Goal: Task Accomplishment & Management: Manage account settings

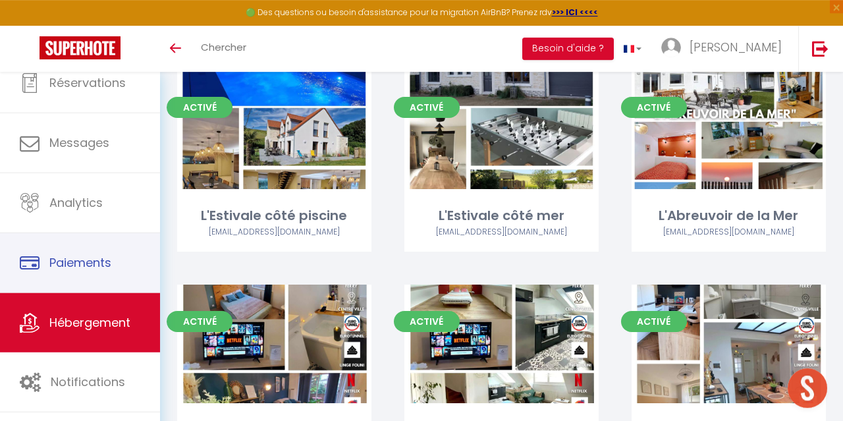
scroll to position [205, 0]
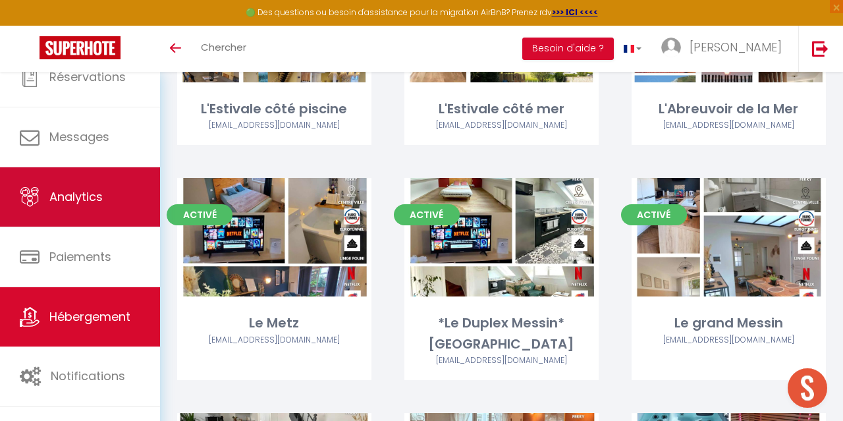
click at [93, 209] on link "Analytics" at bounding box center [80, 196] width 160 height 59
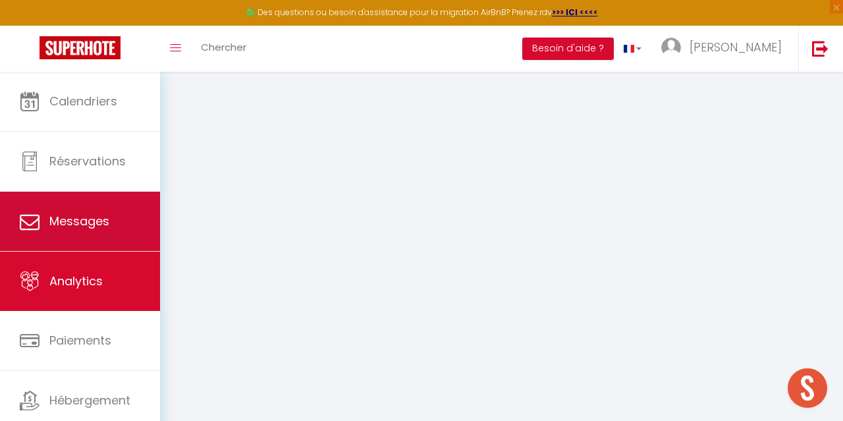
select select "2025"
select select "10"
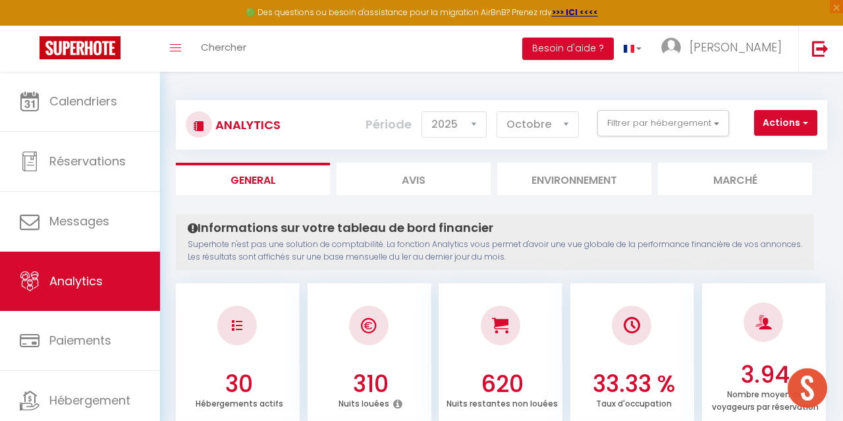
checkbox input "false"
checkbox piscine "false"
checkbox mer "false"
checkbox Mer "false"
checkbox Metz "false"
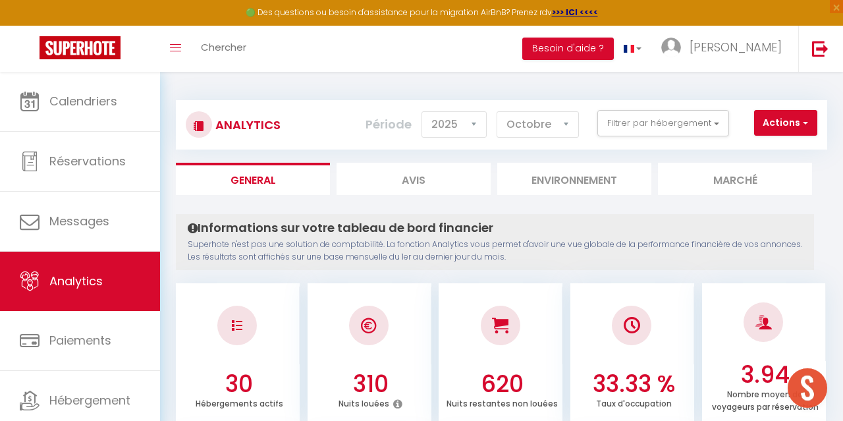
checkbox nord "false"
checkbox Messin "false"
checkbox Dognin "false"
checkbox input "false"
checkbox \* "false"
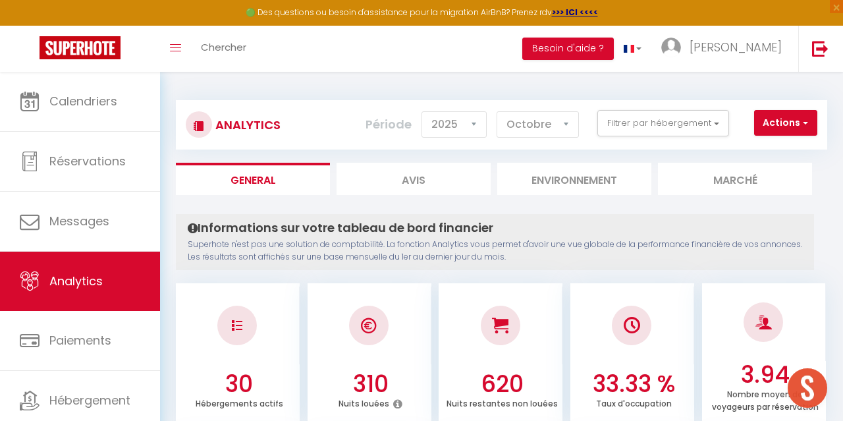
checkbox Studio1 "false"
checkbox 2 "false"
checkbox \*\* "false"
checkbox input "false"
checkbox Lac "false"
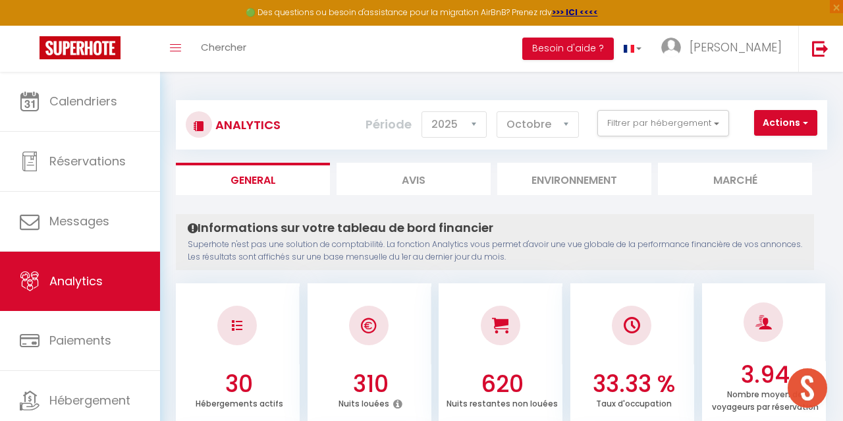
checkbox Lac "false"
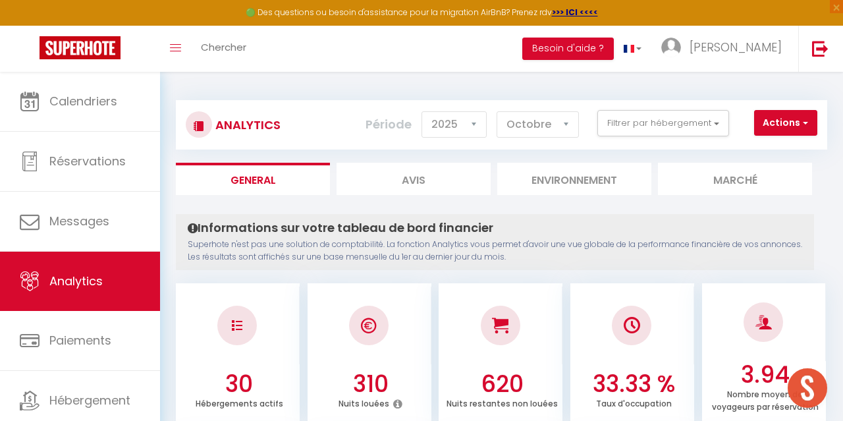
checkbox Lac "false"
checkbox Calais "false"
checkbox input "false"
checkbox D\'oye\* "false"
checkbox Parenthèse "false"
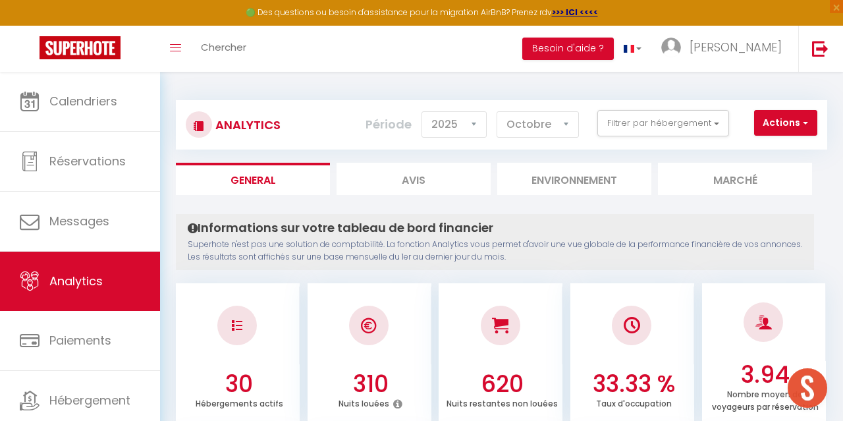
checkbox Madeleine\* "false"
checkbox privatif "false"
checkbox Griz-Nez\/Framezelle "false"
checkbox Calais "false"
checkbox ville "false"
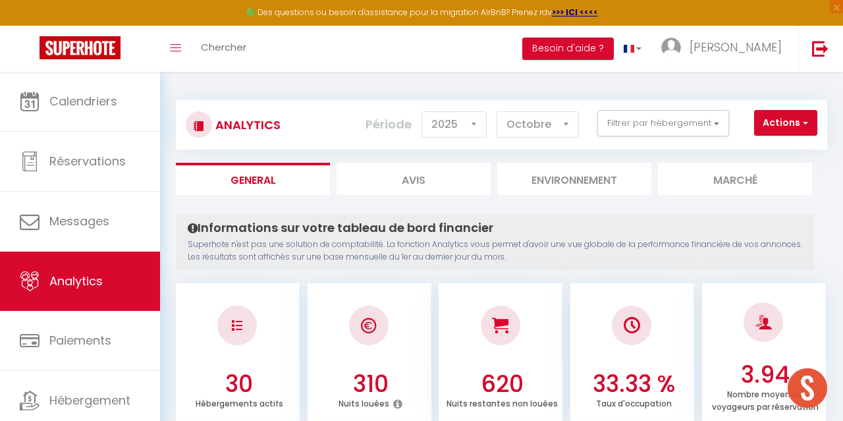
checkbox Vitoria "false"
click at [610, 128] on button "Filtrer par hébergement" at bounding box center [663, 123] width 132 height 26
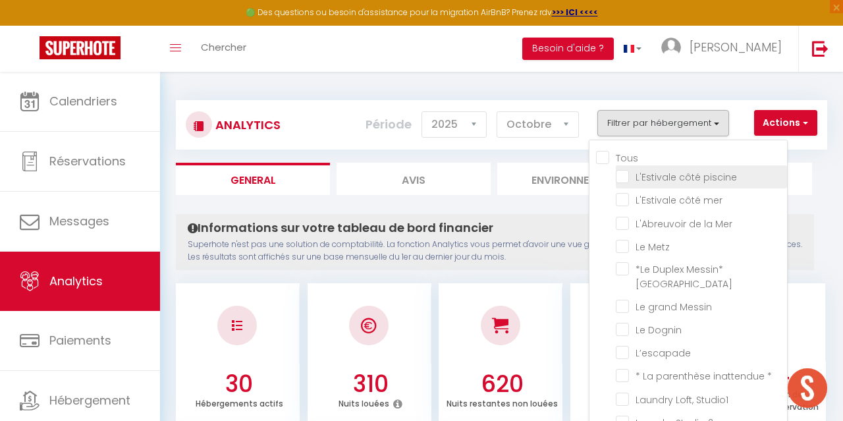
click at [626, 178] on piscine "checkbox" at bounding box center [701, 175] width 171 height 13
checkbox piscine "true"
checkbox mer "false"
checkbox Mer "false"
checkbox Metz "false"
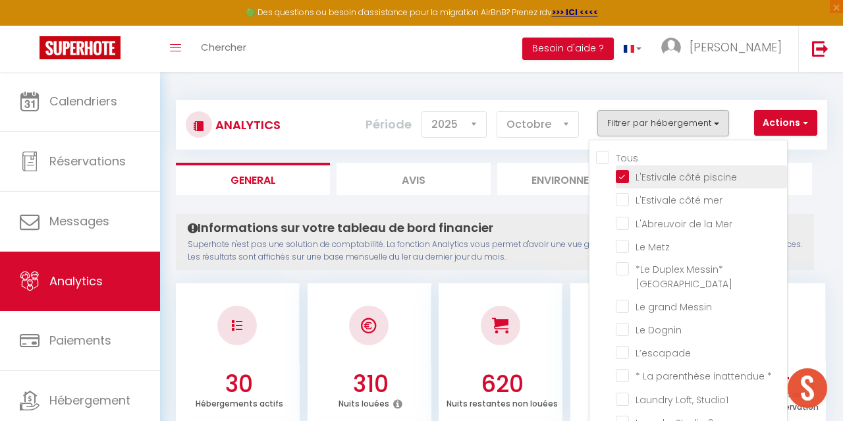
checkbox nord "false"
checkbox Messin "false"
checkbox Dognin "false"
checkbox input "false"
checkbox \* "false"
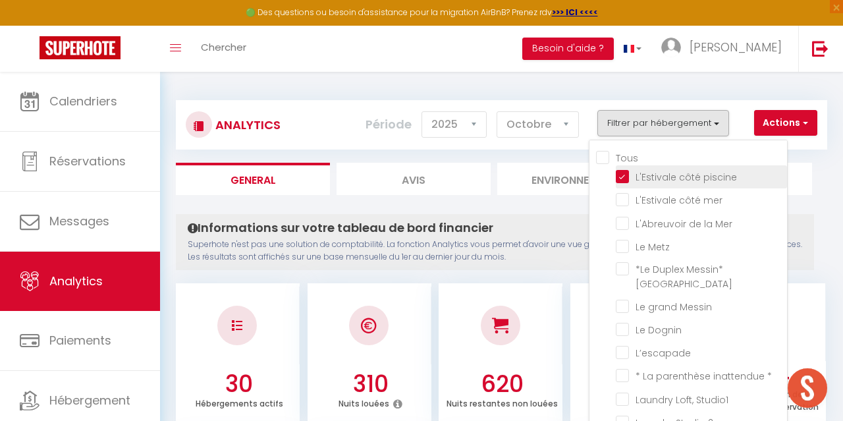
checkbox Studio1 "false"
checkbox 2 "false"
checkbox \*\* "false"
checkbox input "false"
checkbox Lac "false"
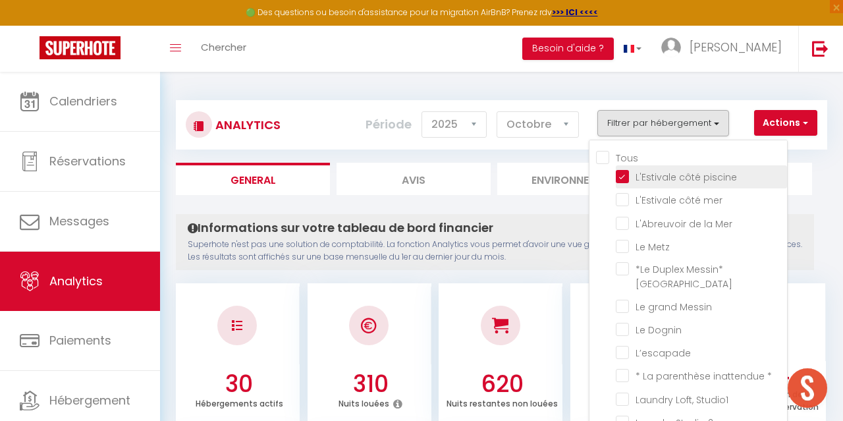
checkbox Lac "false"
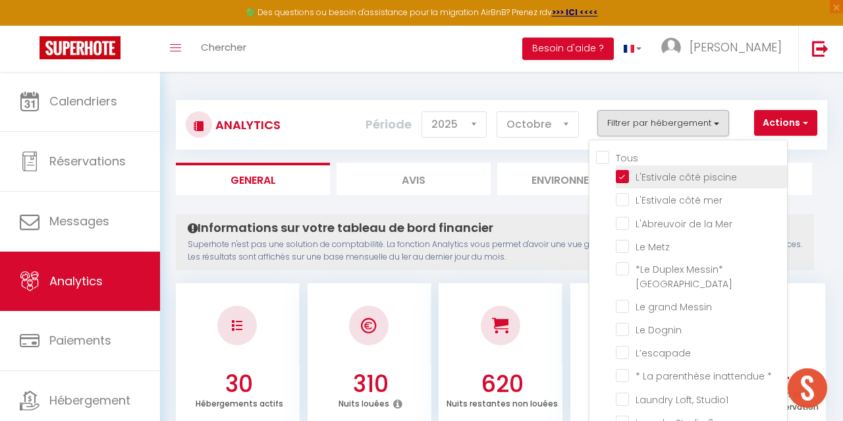
checkbox Lac "false"
checkbox Calais "false"
checkbox input "false"
checkbox D\'oye\* "false"
checkbox Parenthèse "false"
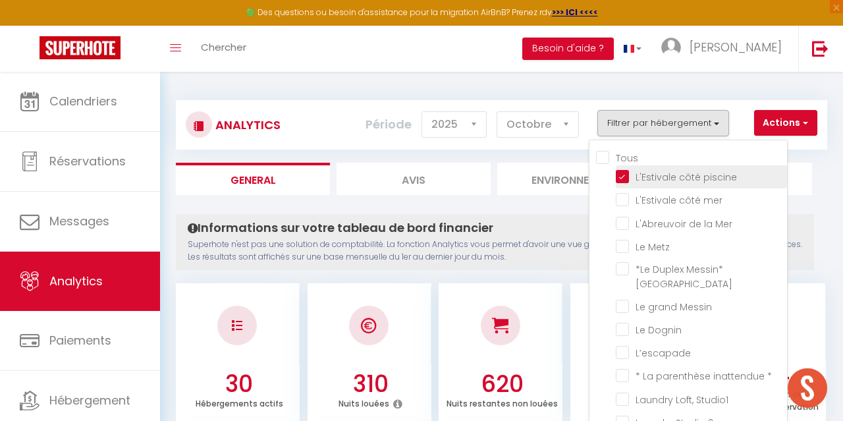
checkbox Madeleine\* "false"
checkbox privatif "false"
checkbox Griz-Nez\/Framezelle "false"
checkbox Calais "false"
checkbox ville "false"
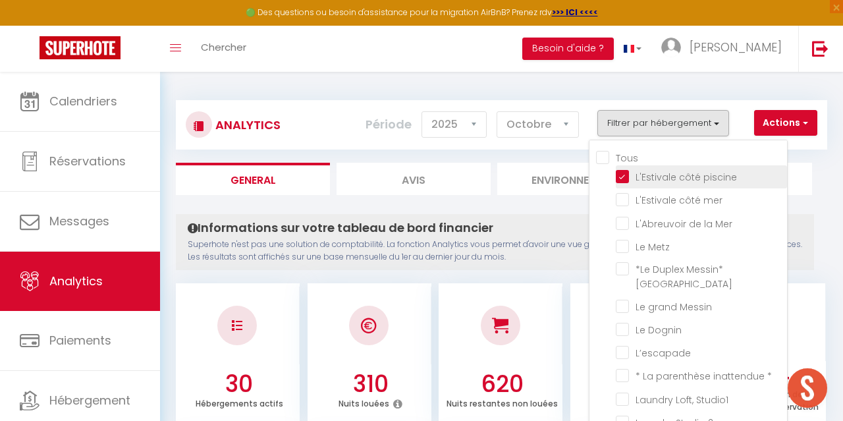
checkbox Vitoria "false"
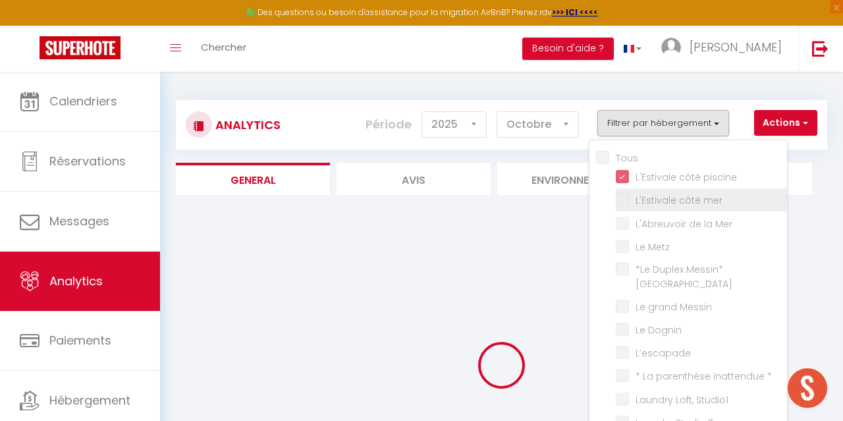
checkbox mer "false"
checkbox Mer "false"
checkbox Metz "false"
checkbox nord "false"
checkbox Messin "false"
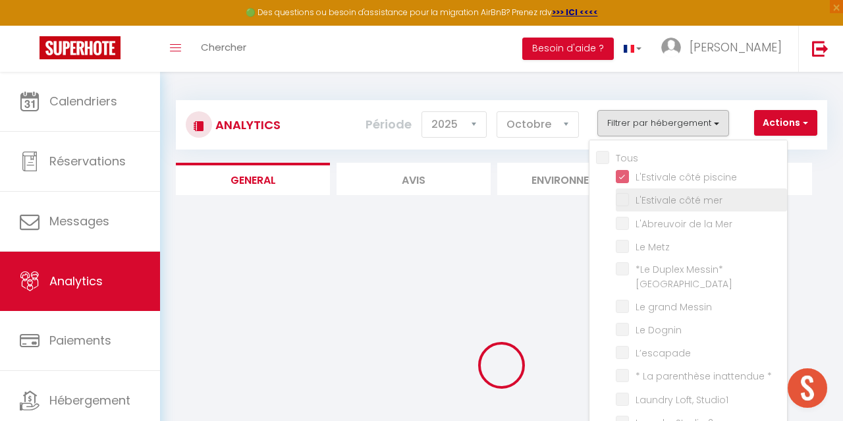
checkbox Dognin "false"
checkbox input "false"
checkbox \* "false"
checkbox Studio1 "false"
checkbox 2 "false"
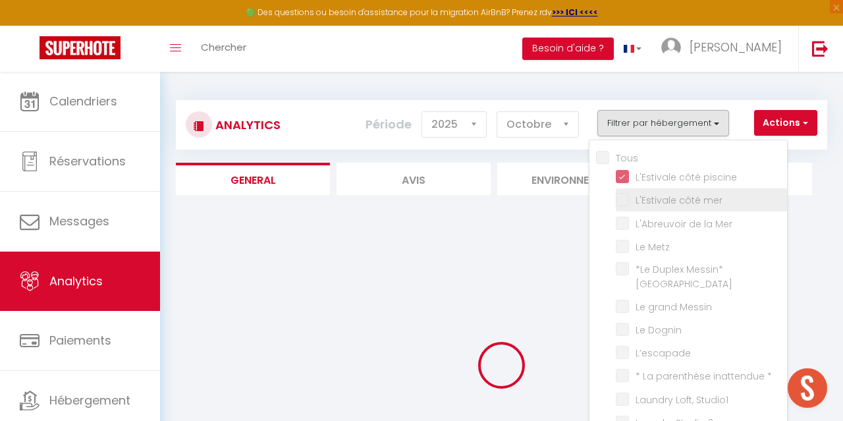
checkbox \*\* "false"
checkbox input "false"
checkbox Lac "false"
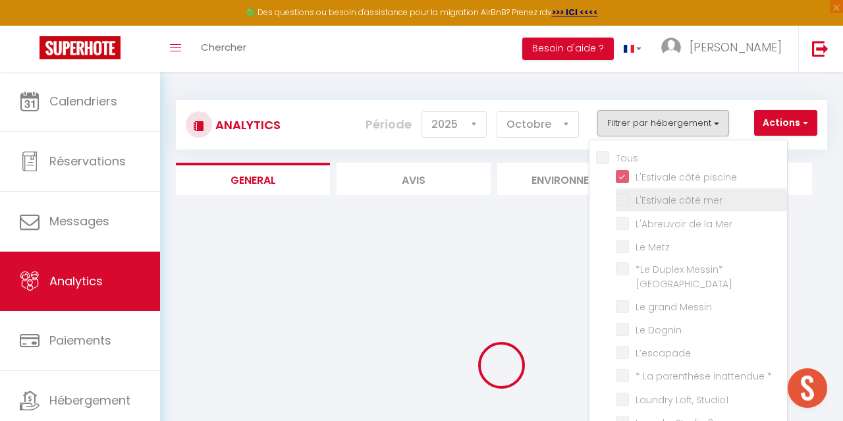
checkbox Lac "false"
checkbox Calais "false"
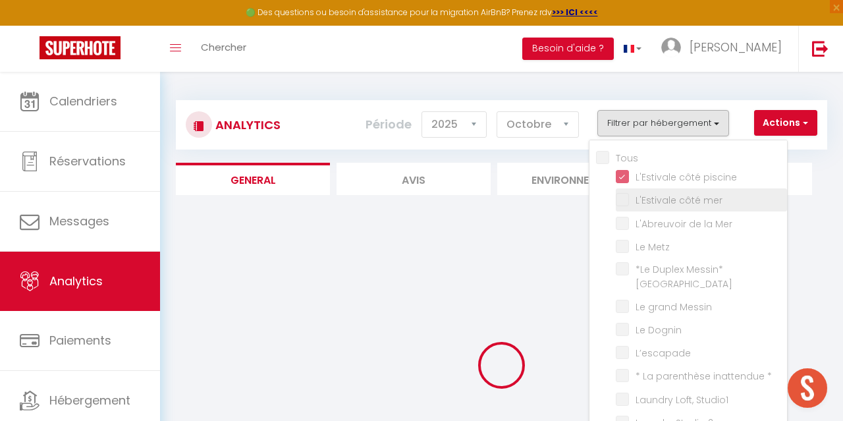
checkbox input "false"
checkbox D\'oye\* "false"
checkbox Parenthèse "false"
checkbox Madeleine\* "false"
checkbox privatif "false"
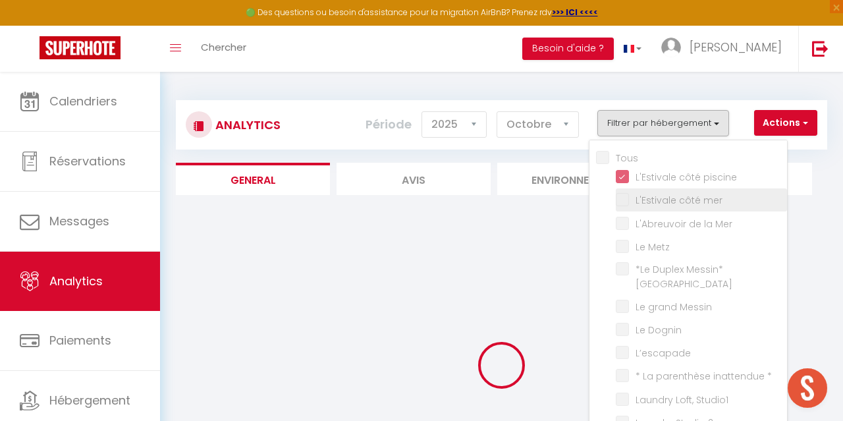
checkbox Griz-Nez\/Framezelle "false"
checkbox Calais "false"
checkbox ville "false"
checkbox Vitoria "false"
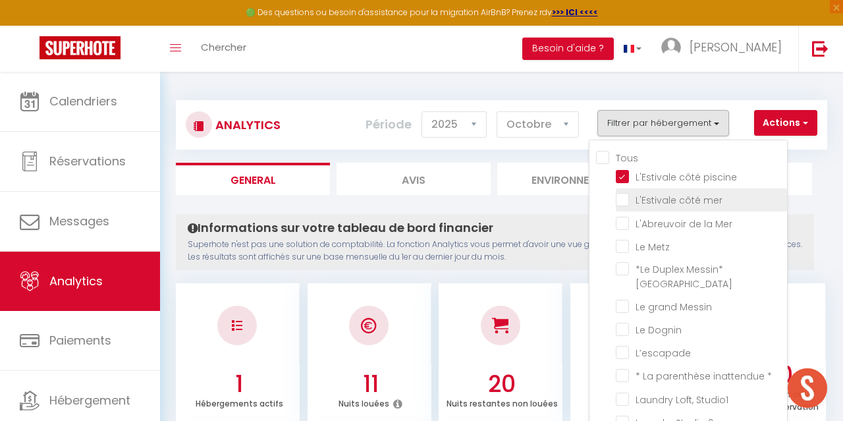
click at [626, 201] on mer "checkbox" at bounding box center [701, 198] width 171 height 13
checkbox mer "true"
checkbox Mer "false"
checkbox Metz "false"
checkbox nord "false"
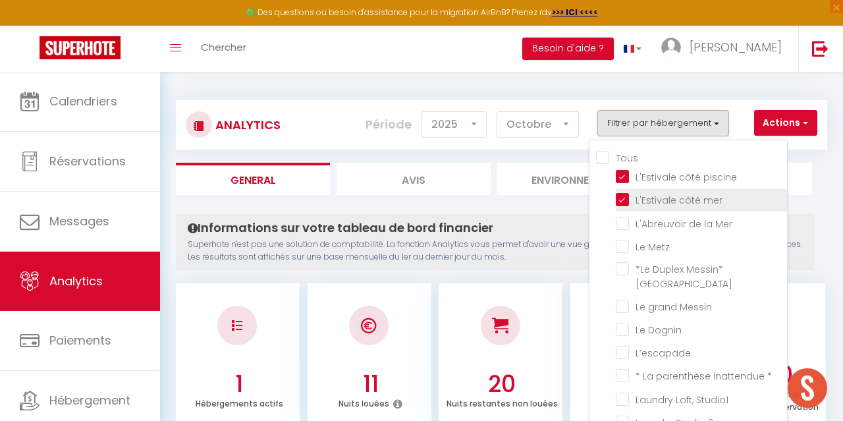
checkbox Messin "false"
checkbox Dognin "false"
checkbox input "false"
checkbox \* "false"
checkbox Studio1 "false"
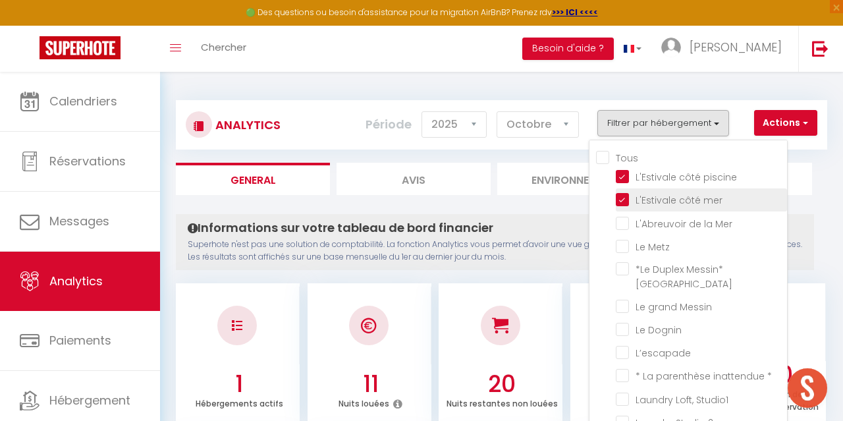
checkbox 2 "false"
checkbox \*\* "false"
checkbox input "false"
checkbox Lac "false"
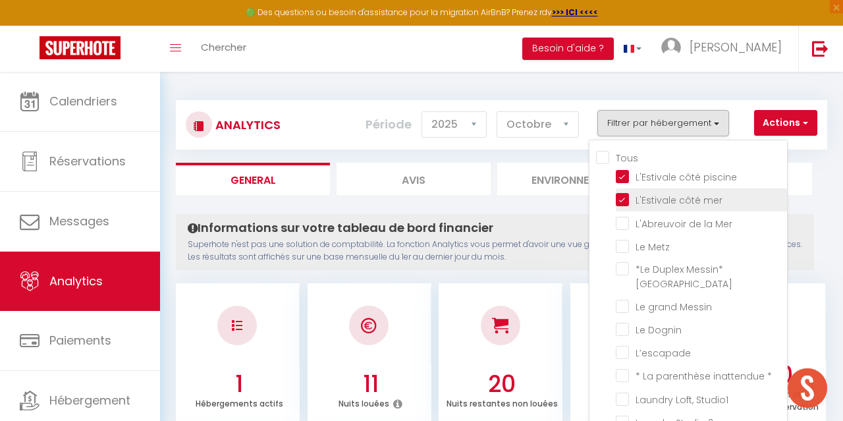
checkbox Lac "false"
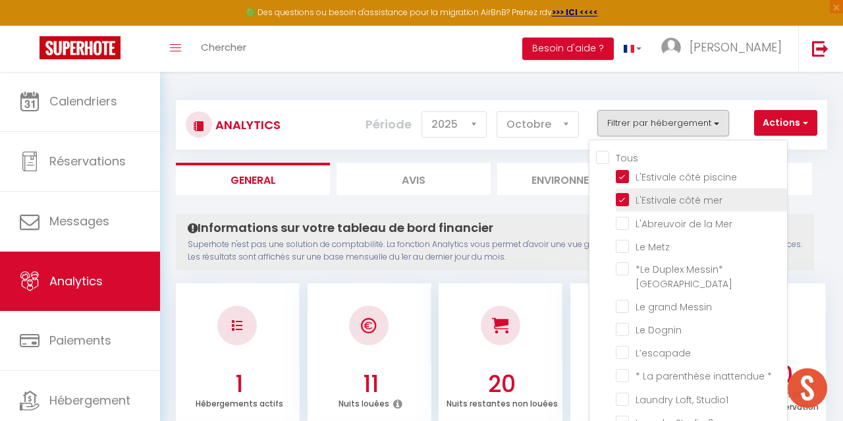
checkbox Calais "false"
checkbox input "false"
checkbox D\'oye\* "false"
checkbox Parenthèse "false"
checkbox Madeleine\* "false"
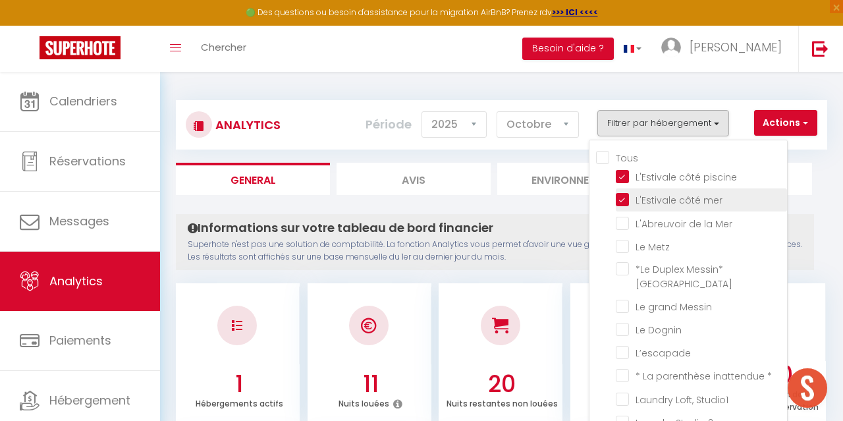
checkbox privatif "false"
checkbox Griz-Nez\/Framezelle "false"
checkbox Calais "false"
checkbox ville "false"
checkbox Vitoria "false"
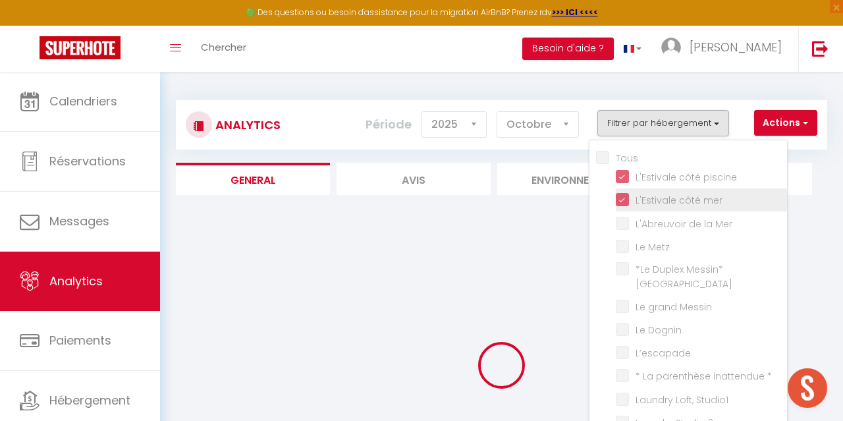
checkbox Mer "false"
checkbox Metz "false"
checkbox nord "false"
checkbox Messin "false"
checkbox Dognin "false"
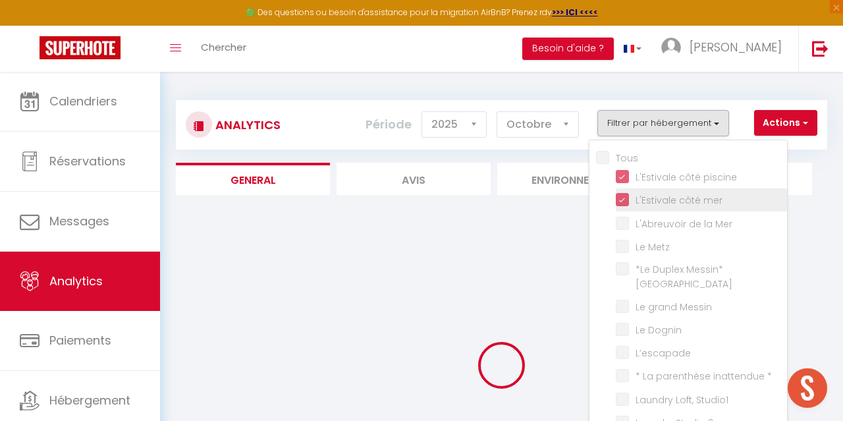
checkbox input "false"
checkbox \* "false"
checkbox Studio1 "false"
checkbox 2 "false"
checkbox \*\* "false"
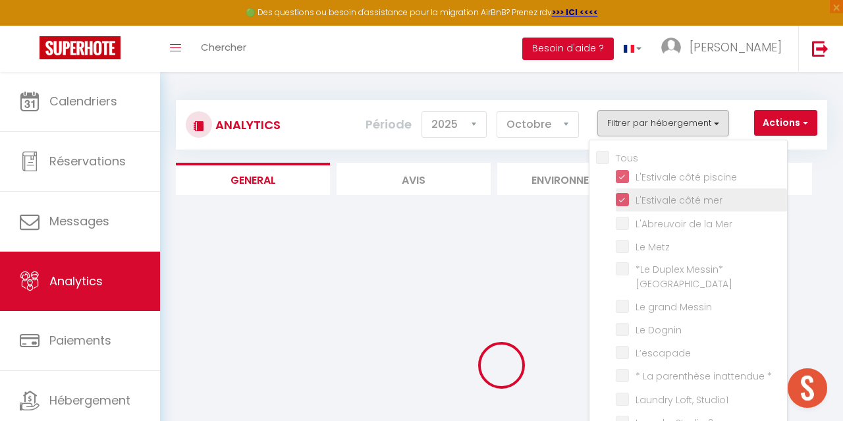
checkbox input "false"
checkbox Lac "false"
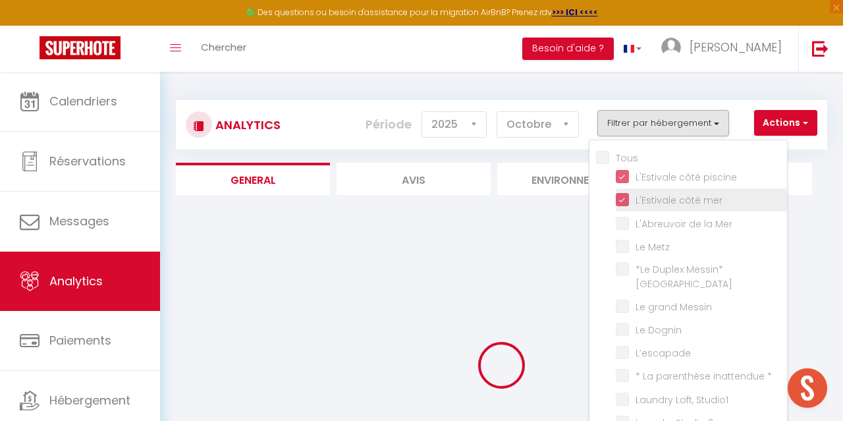
checkbox Lac "false"
checkbox Calais "false"
checkbox input "false"
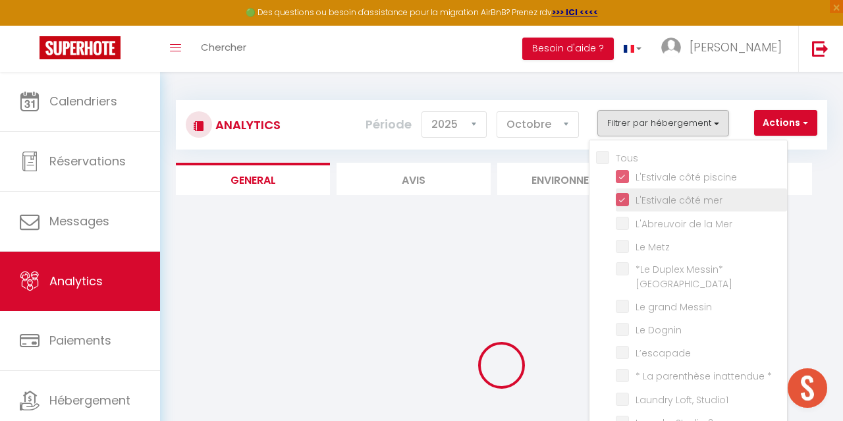
checkbox D\'oye\* "false"
checkbox Parenthèse "false"
checkbox Madeleine\* "false"
checkbox privatif "false"
checkbox Griz-Nez\/Framezelle "false"
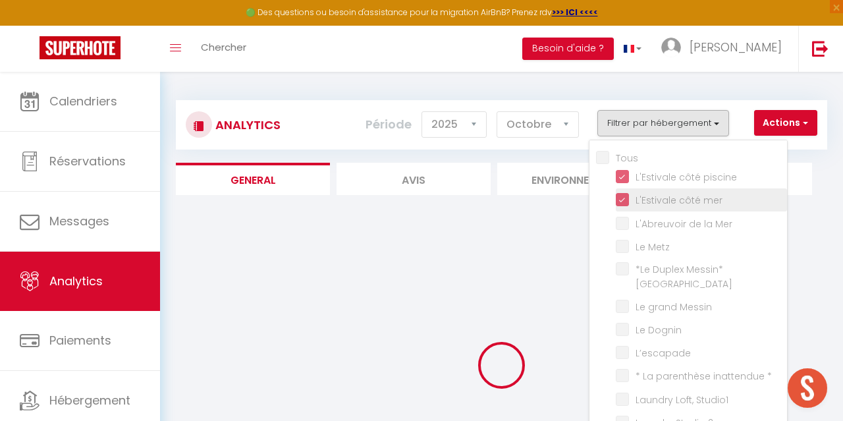
checkbox Calais "false"
checkbox ville "false"
checkbox Vitoria "false"
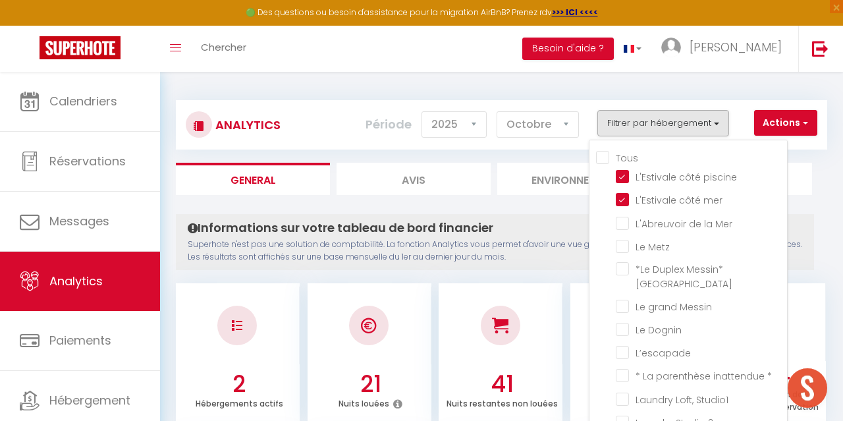
click at [547, 217] on div "Informations sur votre tableau de bord financier Superhote n'est pas une soluti…" at bounding box center [495, 242] width 638 height 56
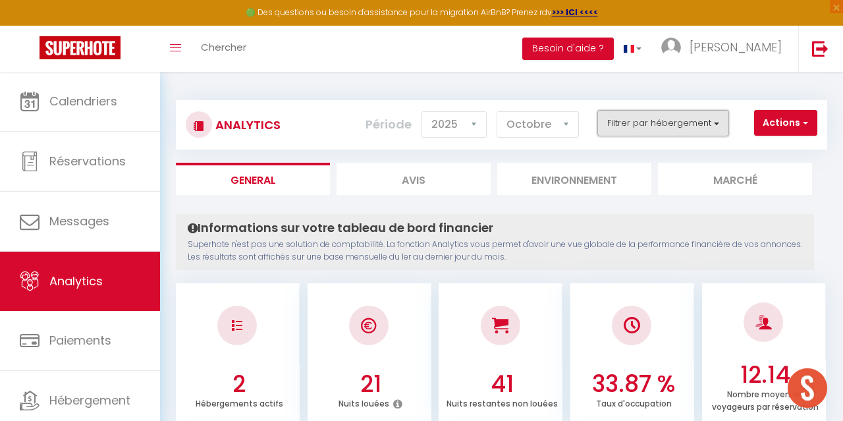
click at [651, 132] on button "Filtrer par hébergement" at bounding box center [663, 123] width 132 height 26
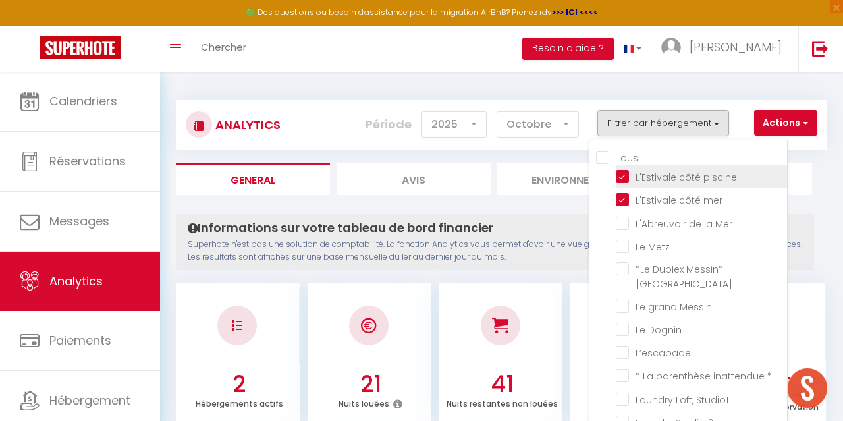
click at [637, 177] on piscine "checkbox" at bounding box center [701, 175] width 171 height 13
checkbox piscine "false"
checkbox Mer "false"
checkbox Metz "false"
checkbox nord "false"
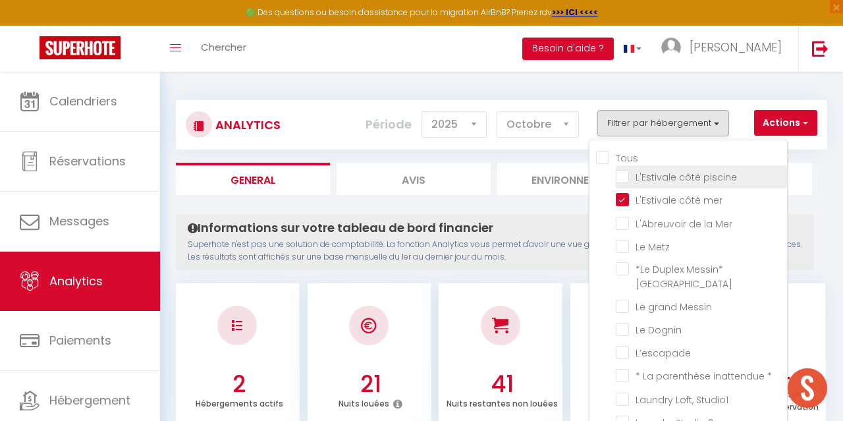
checkbox Messin "false"
checkbox Dognin "false"
checkbox input "false"
checkbox \* "false"
checkbox Studio1 "false"
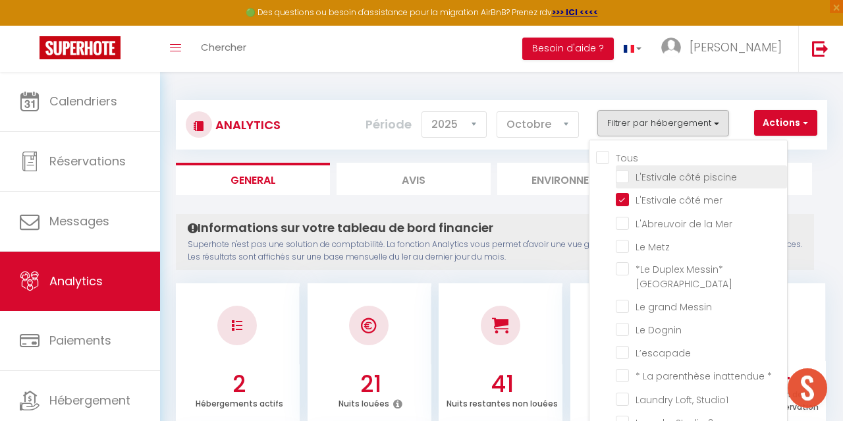
checkbox 2 "false"
checkbox \*\* "false"
checkbox input "false"
checkbox Lac "false"
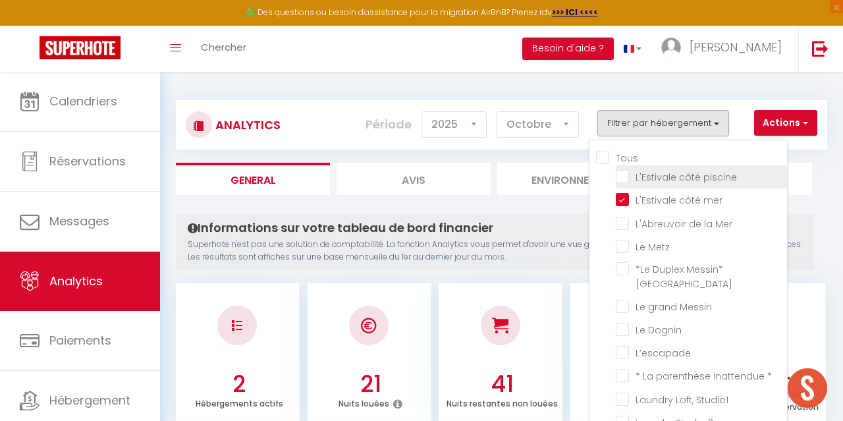
checkbox Lac "false"
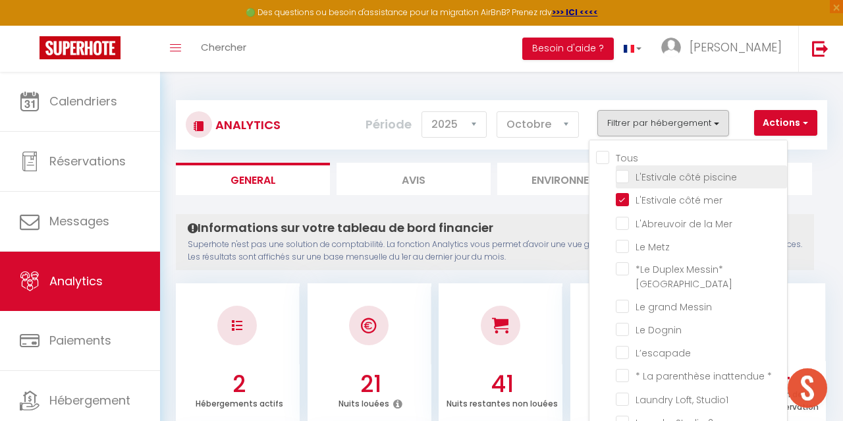
checkbox Calais "false"
checkbox input "false"
checkbox D\'oye\* "false"
checkbox Parenthèse "false"
checkbox Madeleine\* "false"
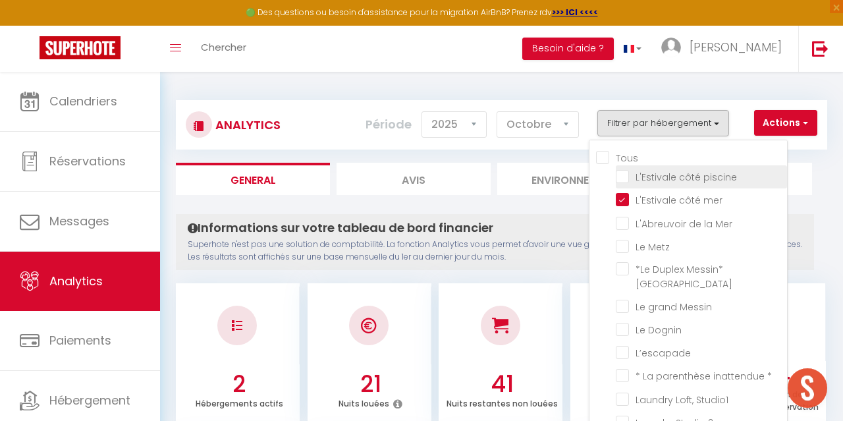
checkbox privatif "false"
checkbox Griz-Nez\/Framezelle "false"
checkbox Calais "false"
checkbox ville "false"
checkbox Vitoria "false"
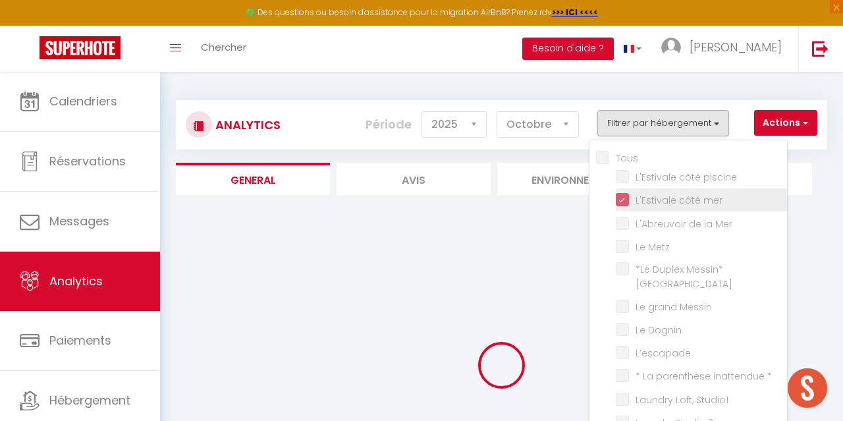
checkbox Mer "false"
checkbox Metz "false"
checkbox nord "false"
checkbox Messin "false"
checkbox Dognin "false"
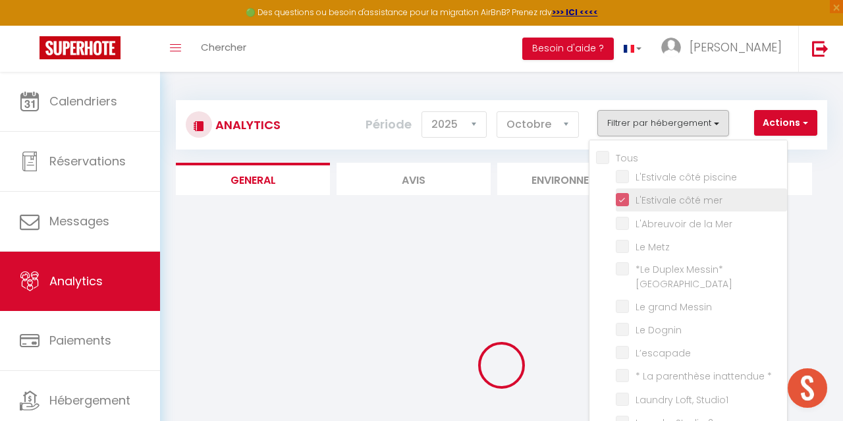
checkbox input "false"
checkbox \* "false"
checkbox Studio1 "false"
checkbox 2 "false"
checkbox \*\* "false"
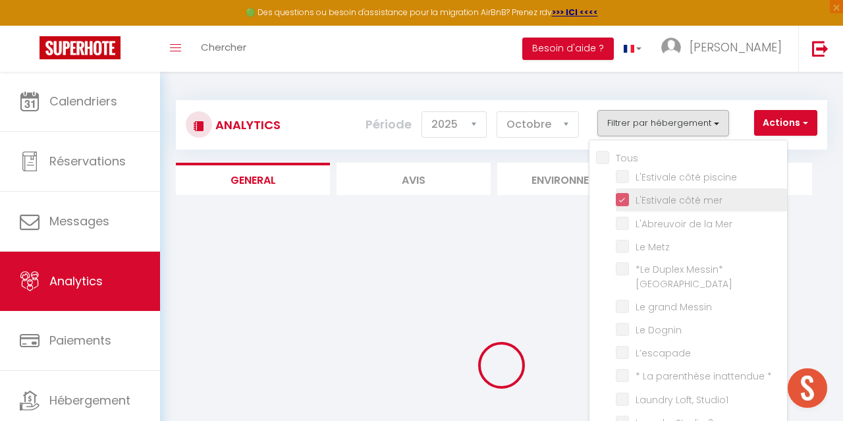
checkbox input "false"
checkbox Lac "false"
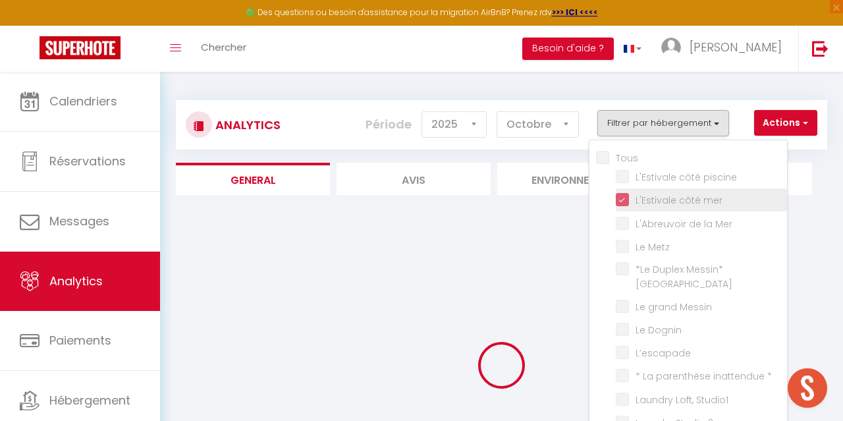
checkbox Lac "false"
checkbox Calais "false"
checkbox input "false"
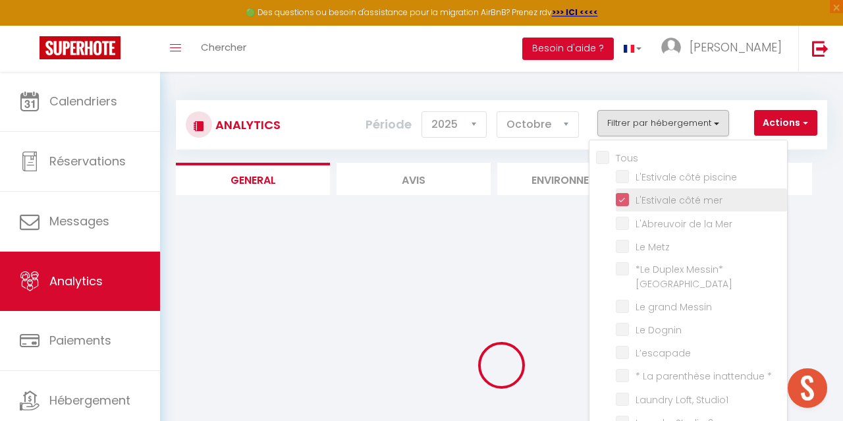
checkbox D\'oye\* "false"
checkbox Parenthèse "false"
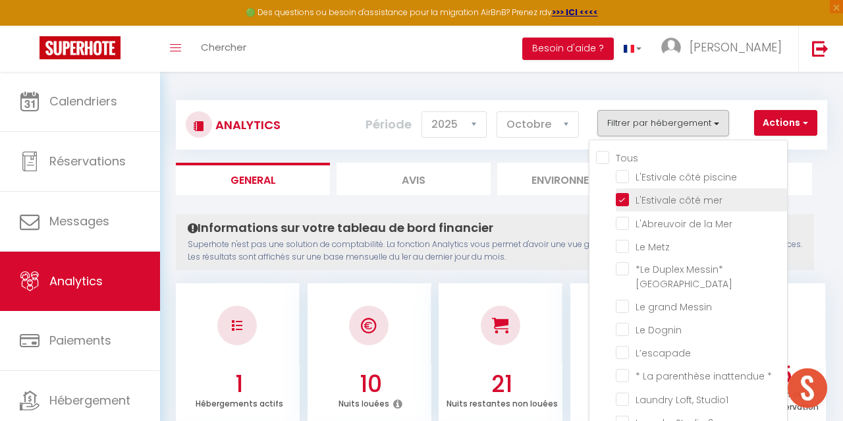
click at [637, 199] on mer "checkbox" at bounding box center [701, 198] width 171 height 13
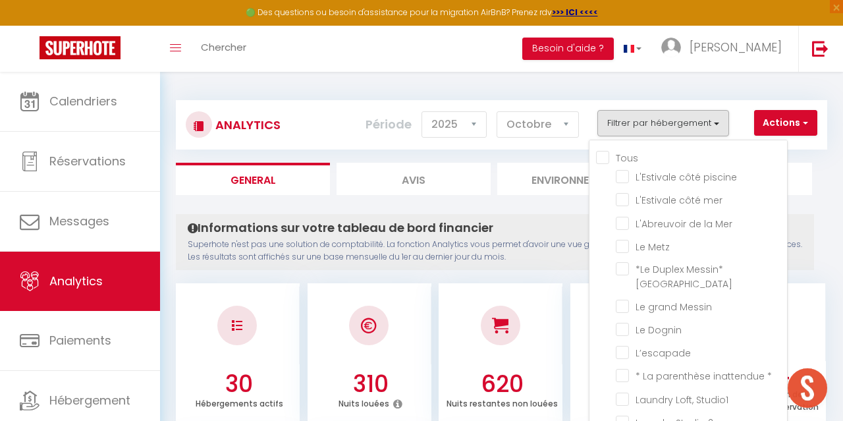
click at [626, 160] on input "Tous" at bounding box center [691, 156] width 191 height 13
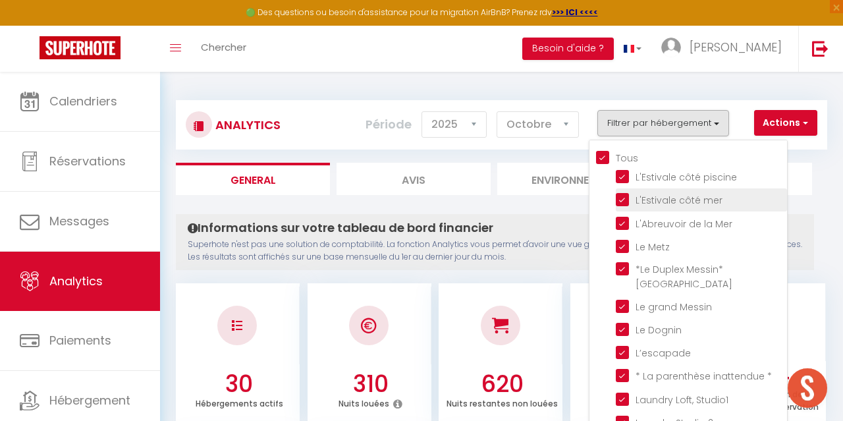
click at [628, 196] on mer "checkbox" at bounding box center [701, 198] width 171 height 13
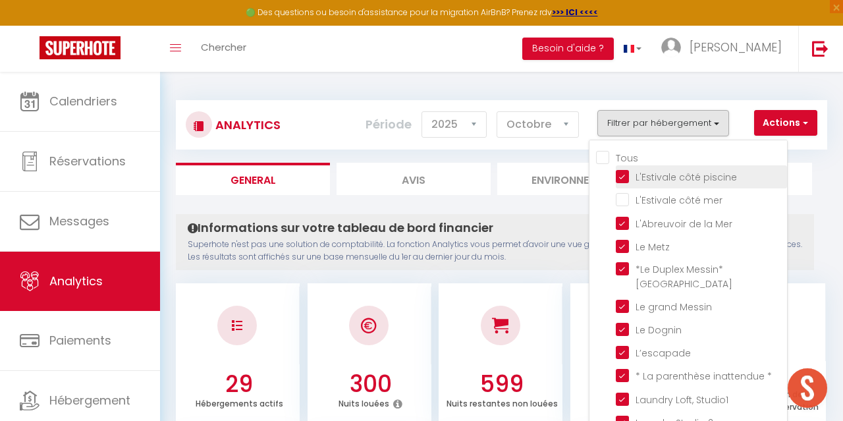
click at [629, 171] on piscine "checkbox" at bounding box center [701, 175] width 171 height 13
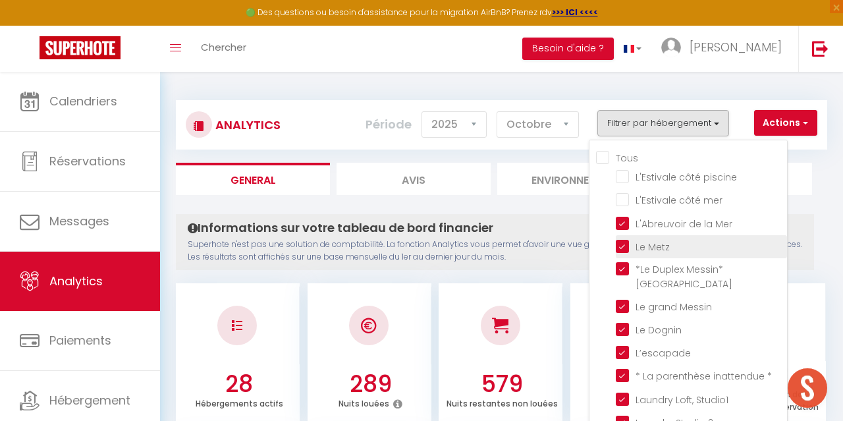
click at [626, 246] on Metz "checkbox" at bounding box center [701, 245] width 171 height 13
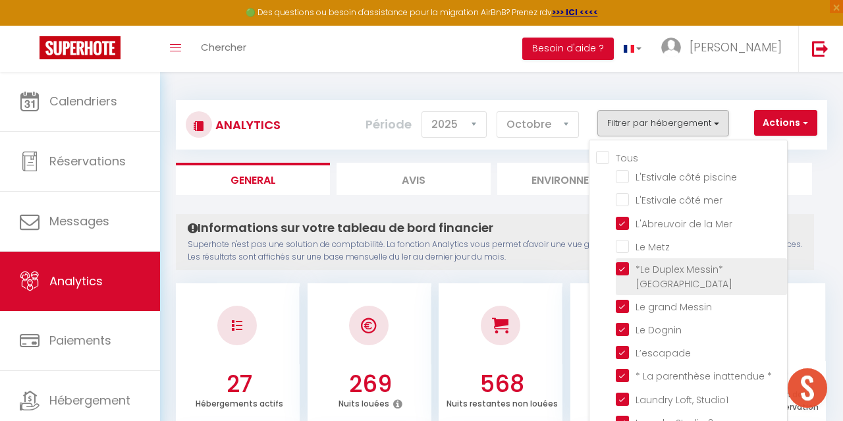
click at [624, 268] on nord "checkbox" at bounding box center [701, 268] width 171 height 13
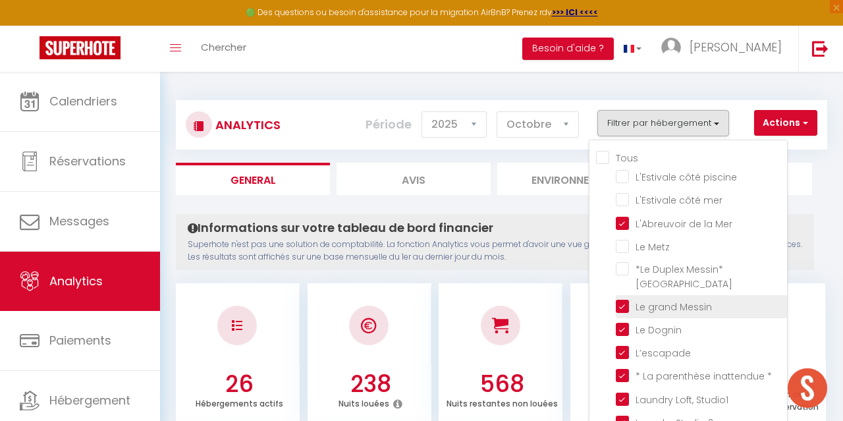
click at [625, 299] on Messin "checkbox" at bounding box center [701, 305] width 171 height 13
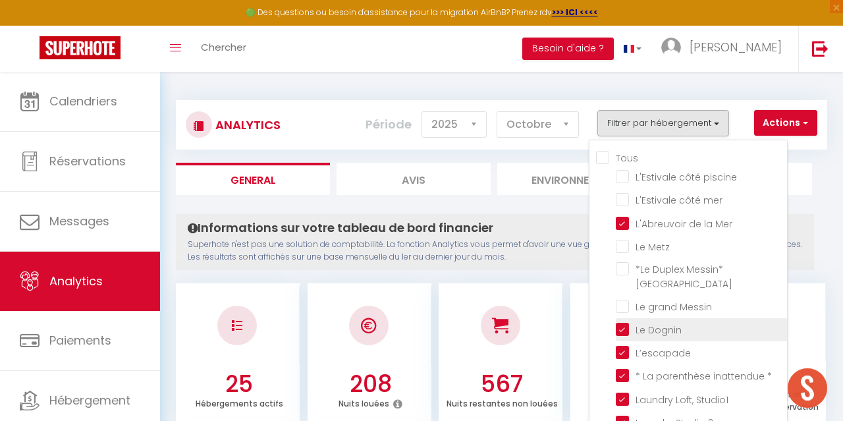
click at [624, 322] on Dognin "checkbox" at bounding box center [701, 328] width 171 height 13
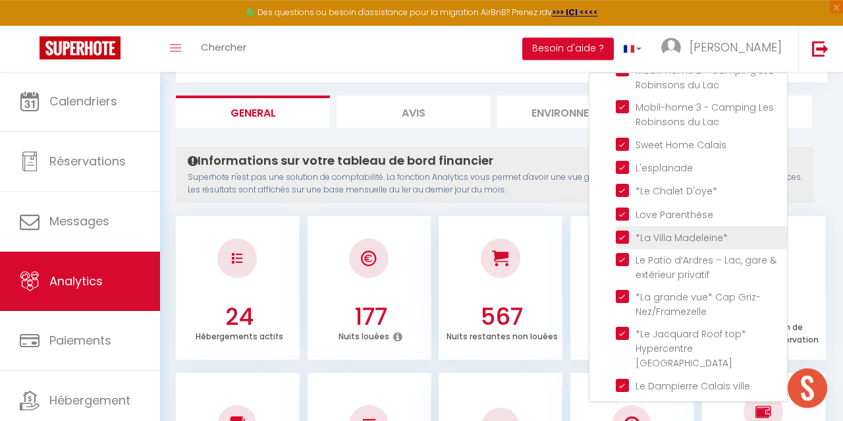
scroll to position [68, 0]
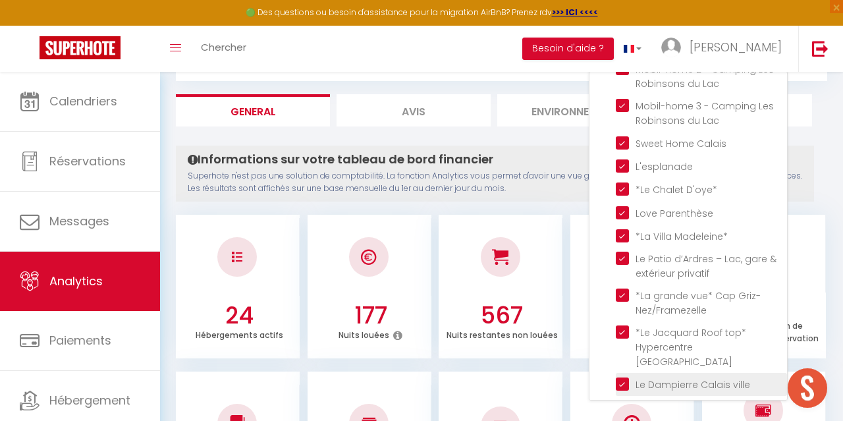
click at [623, 377] on ville "checkbox" at bounding box center [701, 383] width 171 height 13
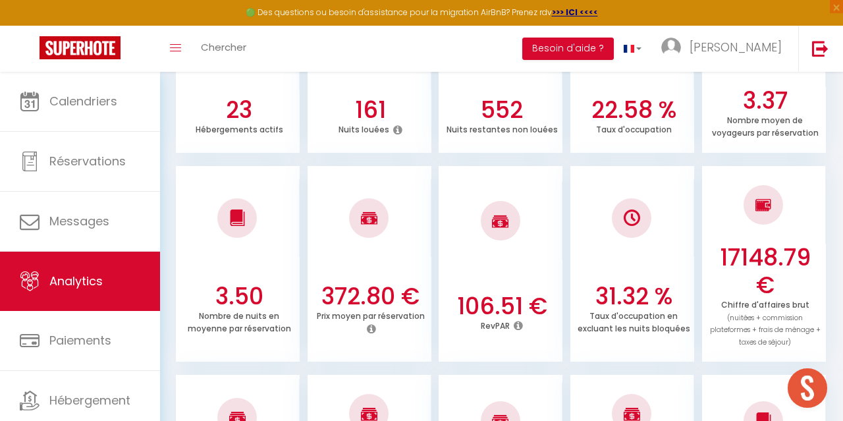
scroll to position [0, 0]
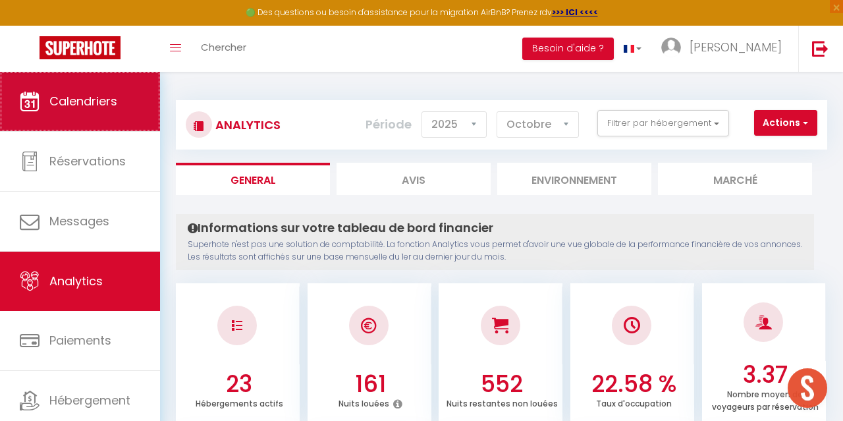
click at [99, 99] on span "Calendriers" at bounding box center [83, 101] width 68 height 16
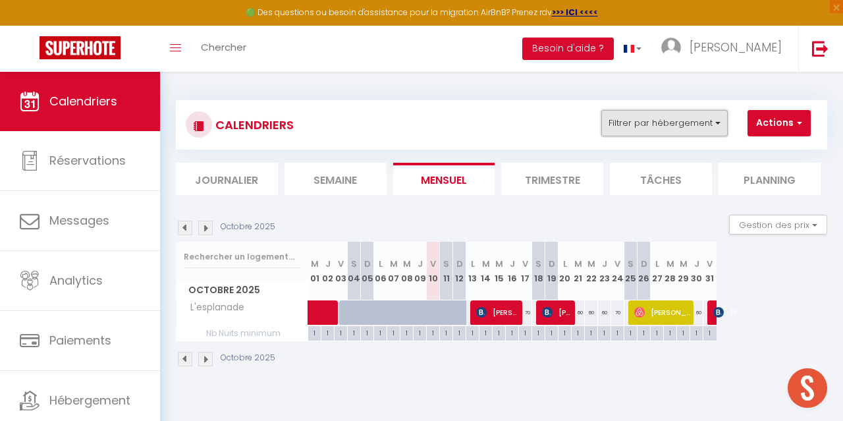
click at [711, 131] on button "Filtrer par hébergement" at bounding box center [664, 123] width 126 height 26
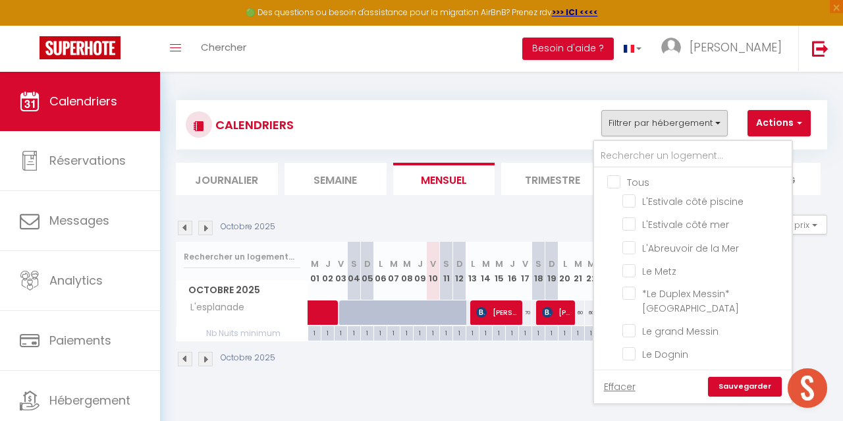
click at [641, 176] on input "Tous" at bounding box center [706, 180] width 198 height 13
click at [743, 385] on link "Sauvegarder" at bounding box center [745, 387] width 74 height 20
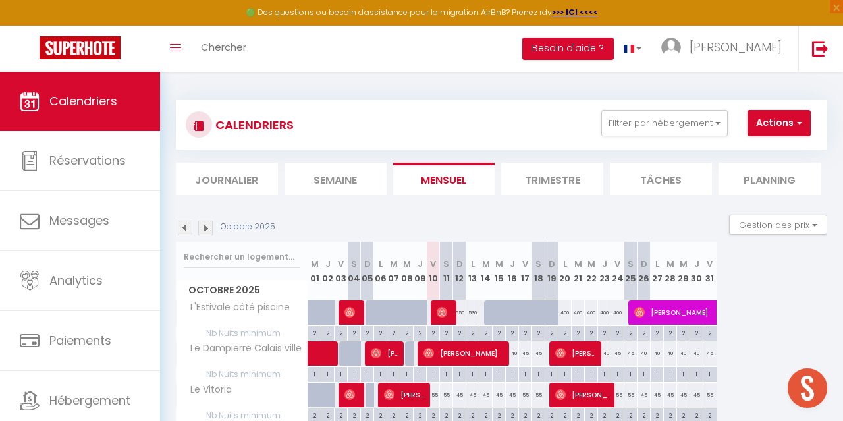
scroll to position [68, 0]
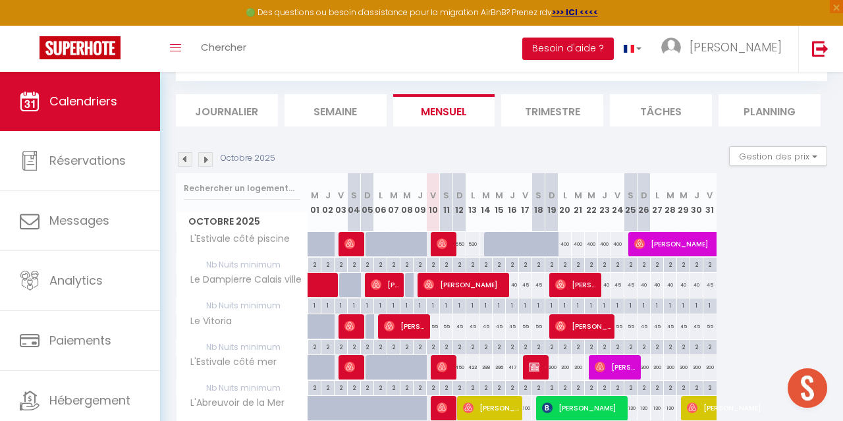
click at [563, 243] on div "400" at bounding box center [564, 244] width 13 height 24
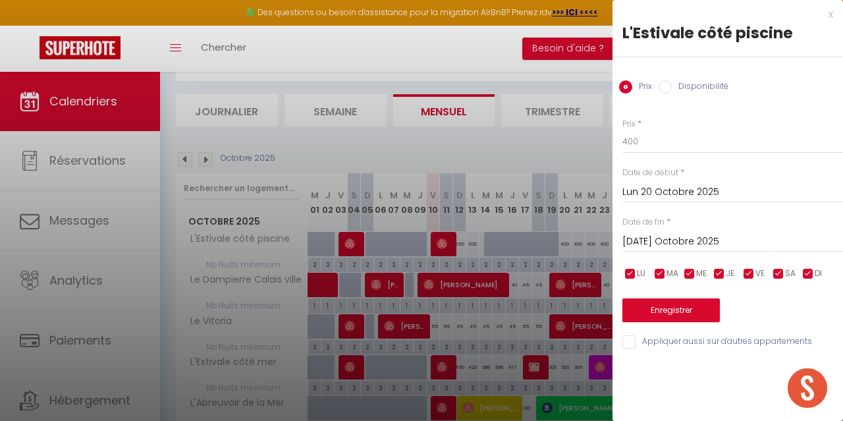
click at [554, 136] on div at bounding box center [421, 210] width 843 height 421
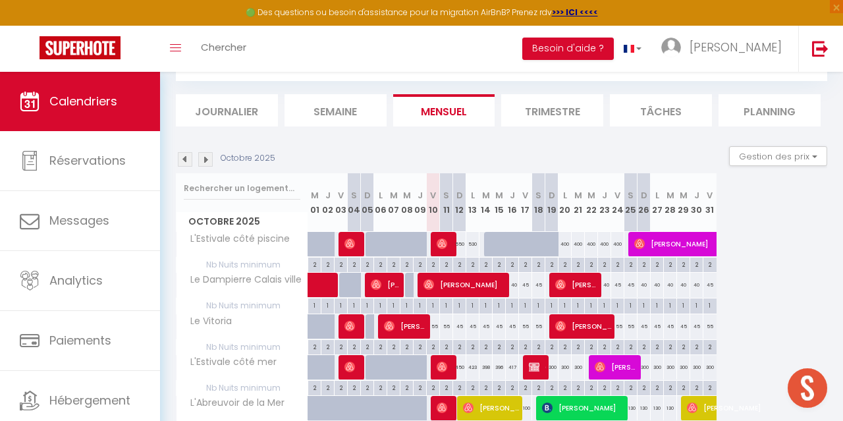
click at [566, 240] on div "400" at bounding box center [564, 244] width 13 height 24
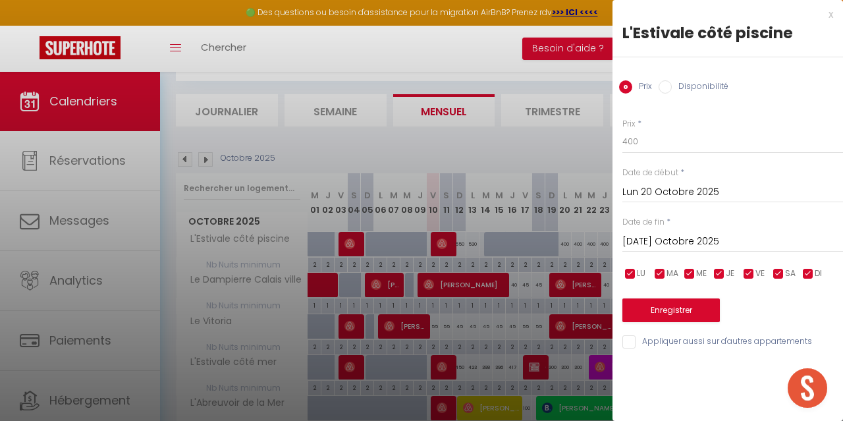
click at [653, 237] on input "[DATE] Octobre 2025" at bounding box center [732, 241] width 221 height 17
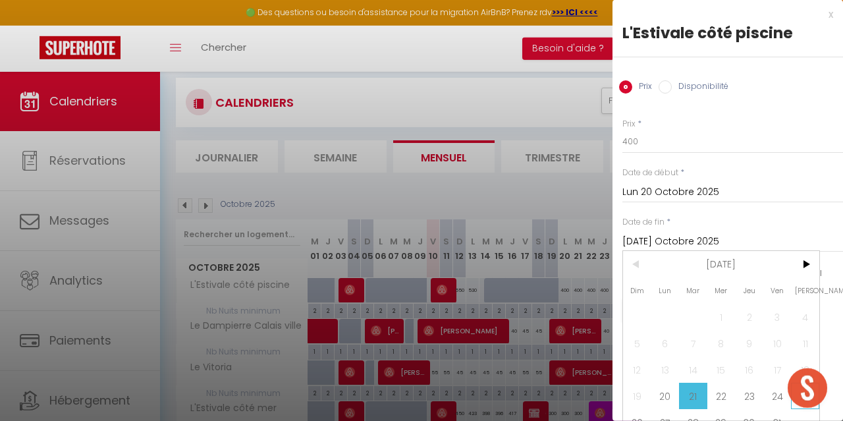
scroll to position [0, 0]
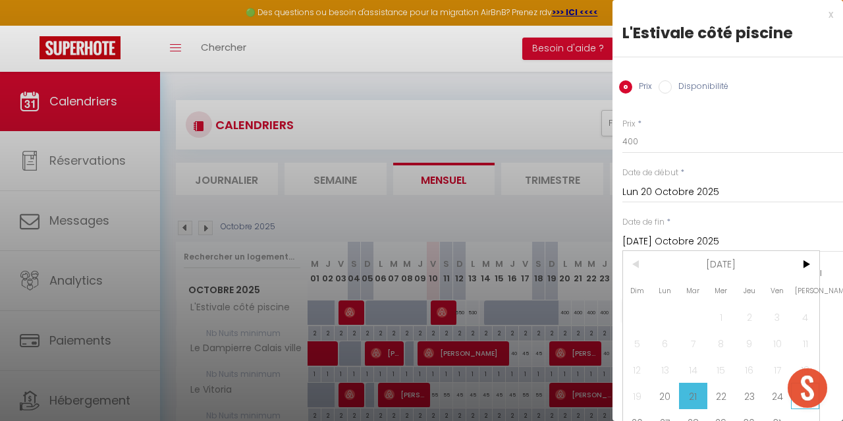
click at [799, 408] on span "25" at bounding box center [805, 396] width 28 height 26
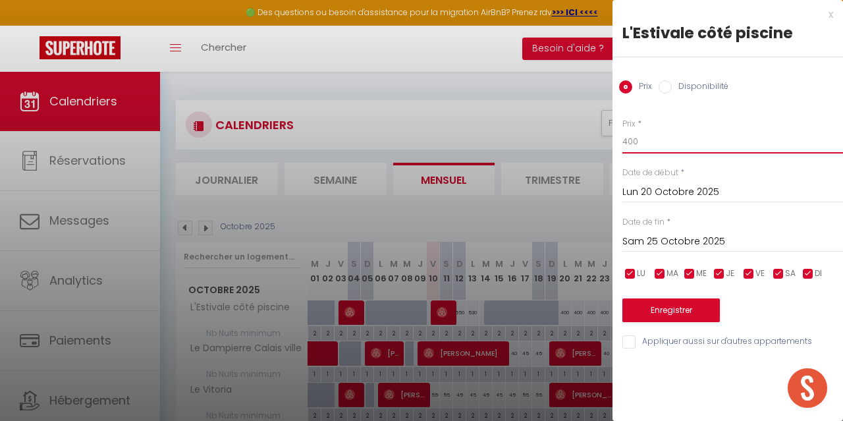
click at [622, 143] on input "400" at bounding box center [732, 142] width 221 height 24
click at [687, 302] on button "Enregistrer" at bounding box center [670, 310] width 97 height 24
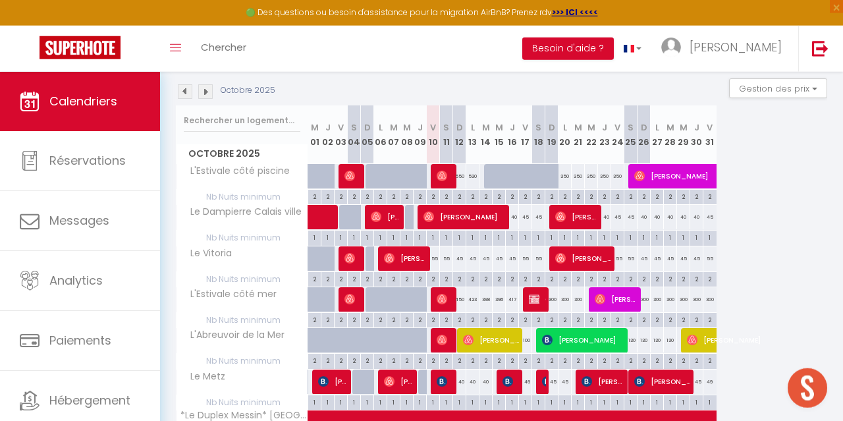
scroll to position [137, 0]
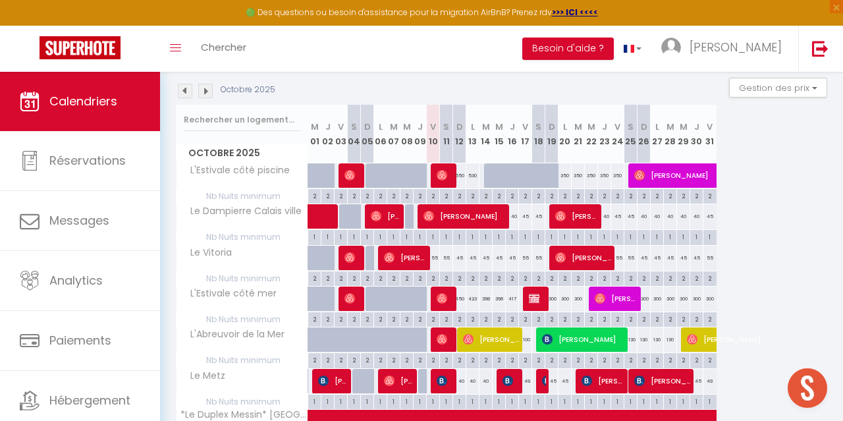
click at [564, 179] on div "350" at bounding box center [564, 175] width 13 height 24
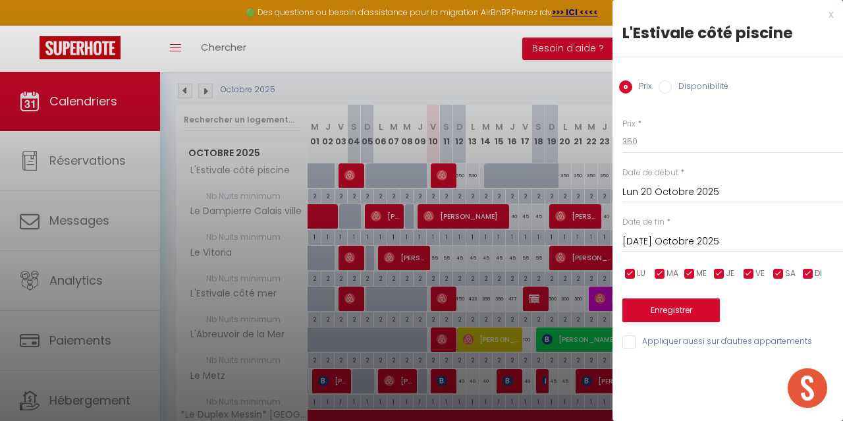
click at [663, 242] on input "[DATE] Octobre 2025" at bounding box center [732, 241] width 221 height 17
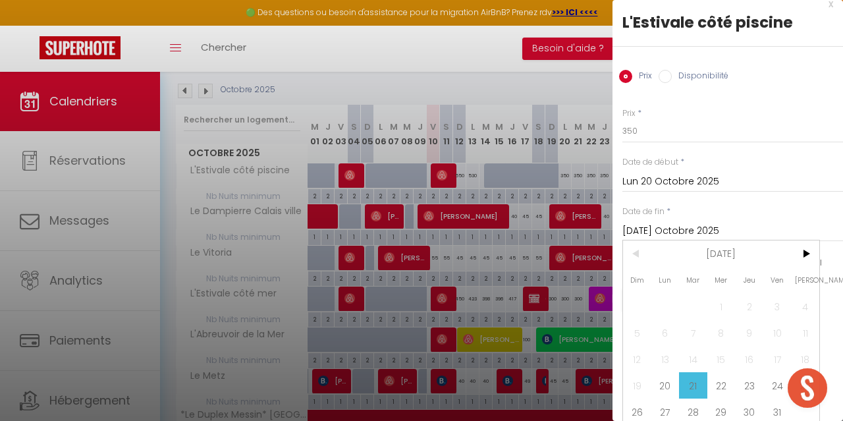
scroll to position [16, 0]
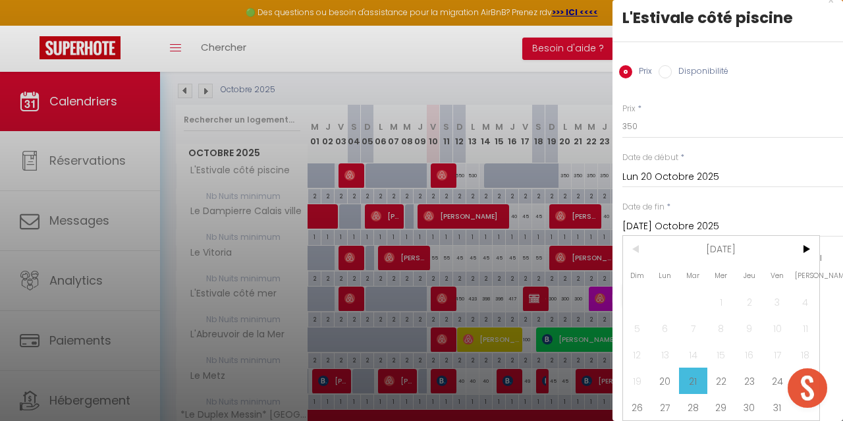
click at [637, 402] on span "26" at bounding box center [637, 407] width 28 height 26
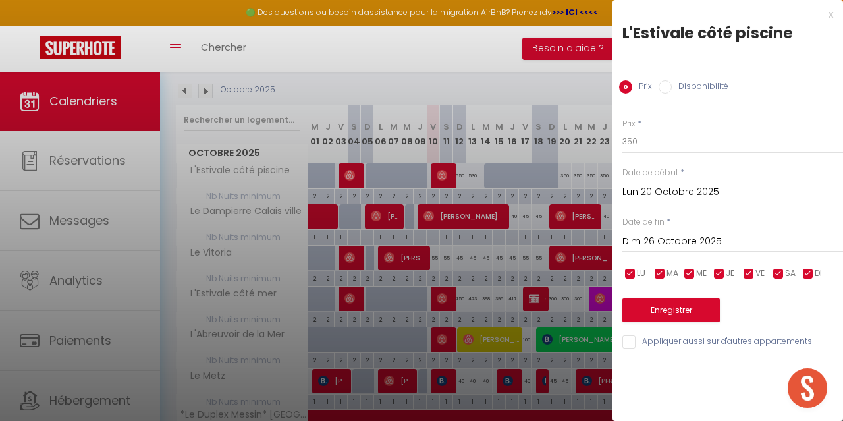
scroll to position [0, 0]
drag, startPoint x: 650, startPoint y: 134, endPoint x: 564, endPoint y: 131, distance: 85.6
click at [622, 131] on input "350" at bounding box center [732, 142] width 221 height 24
click at [670, 313] on button "Enregistrer" at bounding box center [670, 310] width 97 height 24
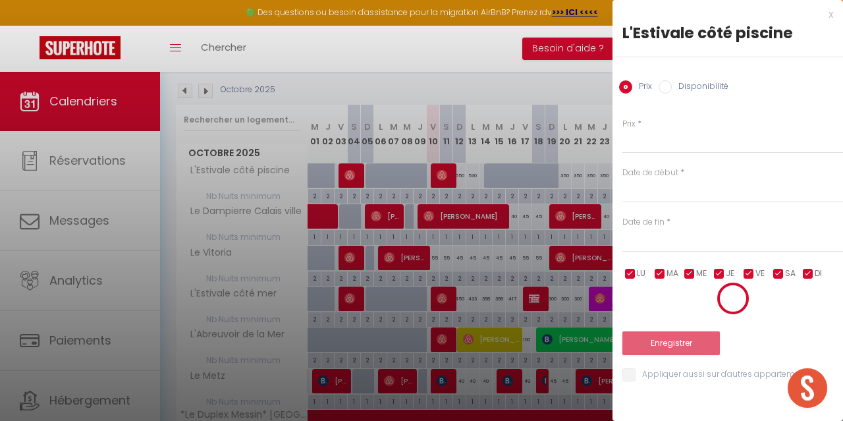
scroll to position [72, 0]
